Goal: Task Accomplishment & Management: Use online tool/utility

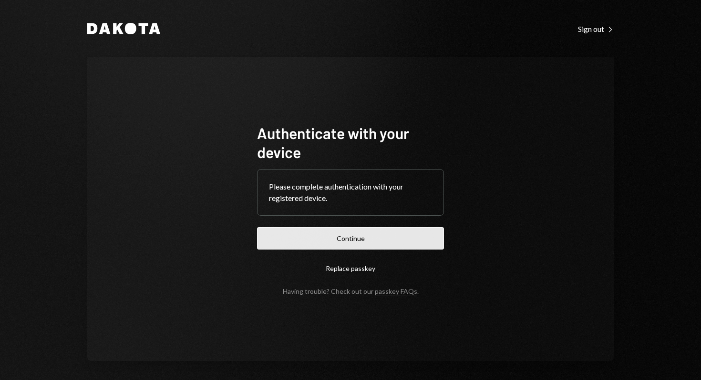
click at [360, 235] on button "Continue" at bounding box center [350, 238] width 187 height 22
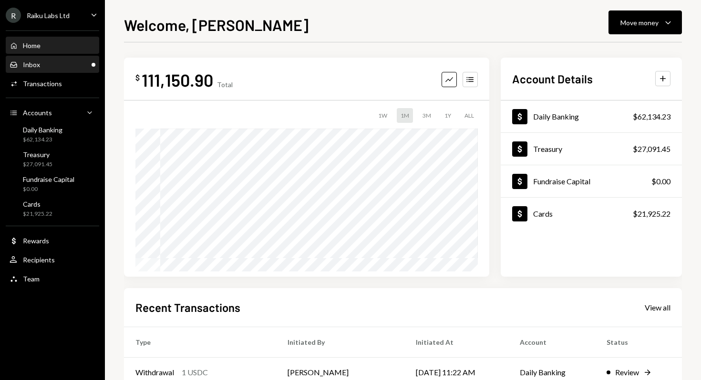
click at [47, 66] on div "Inbox Inbox" at bounding box center [53, 65] width 86 height 9
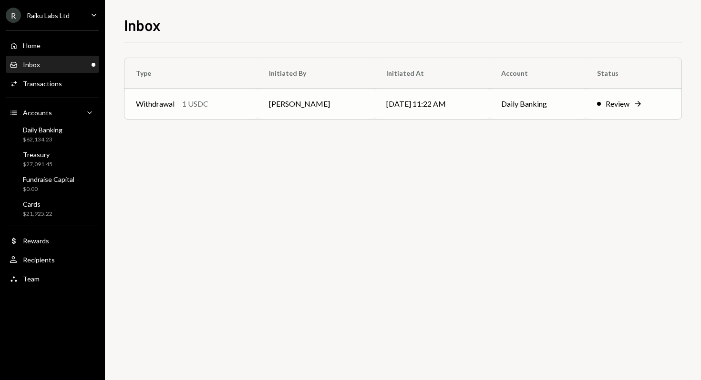
click at [285, 105] on td "[PERSON_NAME]" at bounding box center [315, 104] width 117 height 31
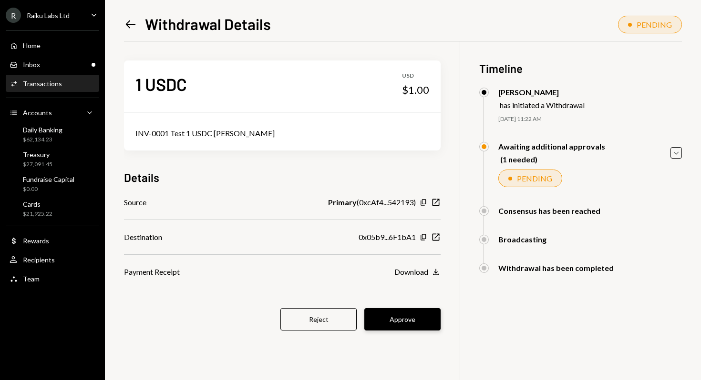
click at [418, 319] on button "Approve" at bounding box center [402, 320] width 76 height 22
